Goal: Task Accomplishment & Management: Complete application form

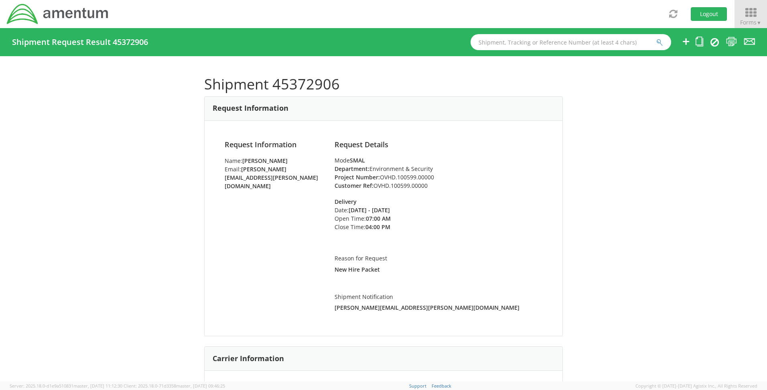
click at [750, 8] on icon at bounding box center [750, 12] width 37 height 11
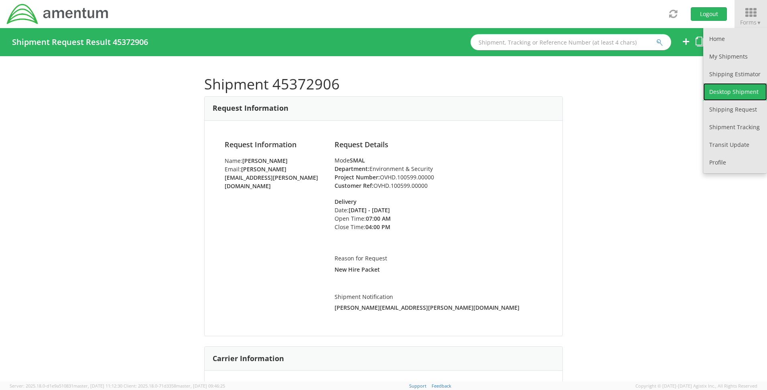
click at [709, 86] on link "Desktop Shipment" at bounding box center [736, 92] width 64 height 18
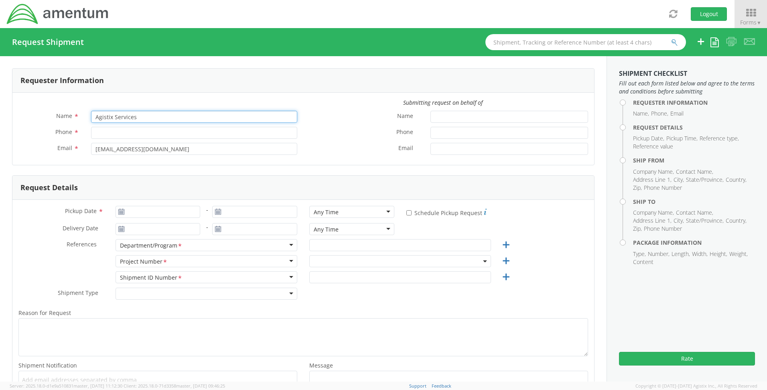
drag, startPoint x: 166, startPoint y: 119, endPoint x: 44, endPoint y: 106, distance: 122.6
click at [44, 106] on div "Submitting request on behalf of Name * Agistix Services Phone * Email * [EMAIL_…" at bounding box center [303, 129] width 582 height 60
select select "OVHD.100548.OPSXX"
type input "[PERSON_NAME]"
click at [99, 130] on input "Phone *" at bounding box center [194, 133] width 206 height 12
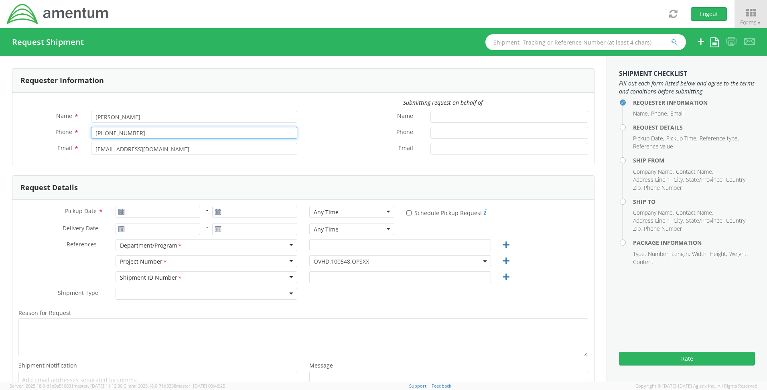
type input "[PHONE_NUMBER]"
click at [98, 152] on input "[EMAIL_ADDRESS][DOMAIN_NAME]" at bounding box center [194, 149] width 206 height 12
drag, startPoint x: 222, startPoint y: 149, endPoint x: 39, endPoint y: 151, distance: 183.0
click at [39, 151] on div "Email * [EMAIL_ADDRESS][DOMAIN_NAME]" at bounding box center [157, 149] width 291 height 12
type input "[PERSON_NAME][EMAIL_ADDRESS][PERSON_NAME][DOMAIN_NAME]"
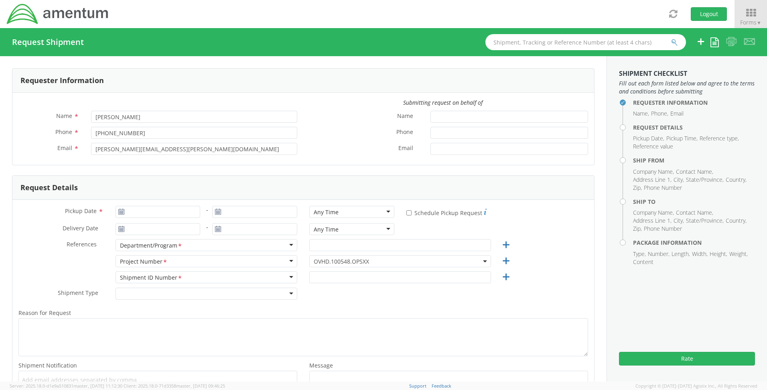
click at [35, 253] on div "References *" at bounding box center [60, 246] width 97 height 14
